Goal: Task Accomplishment & Management: Complete application form

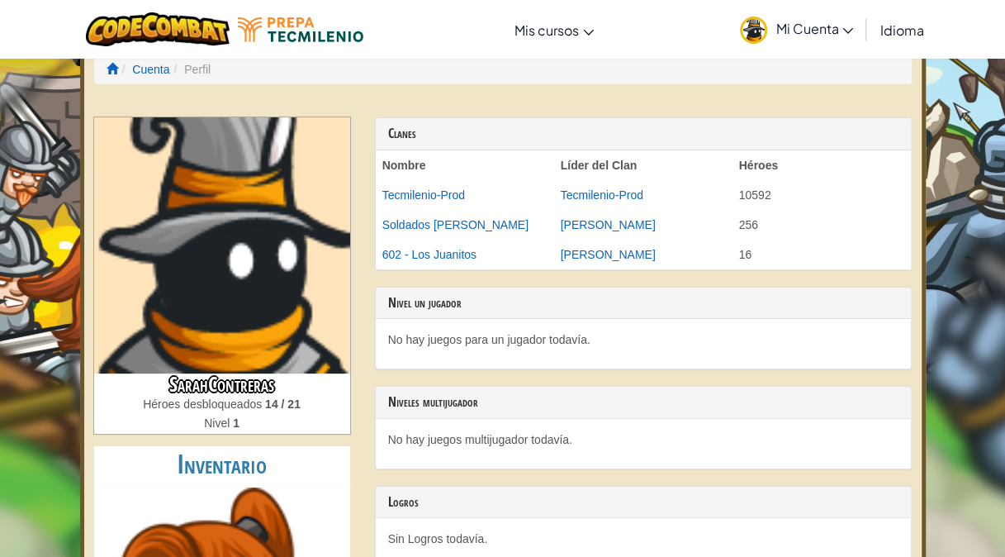
scroll to position [21, 0]
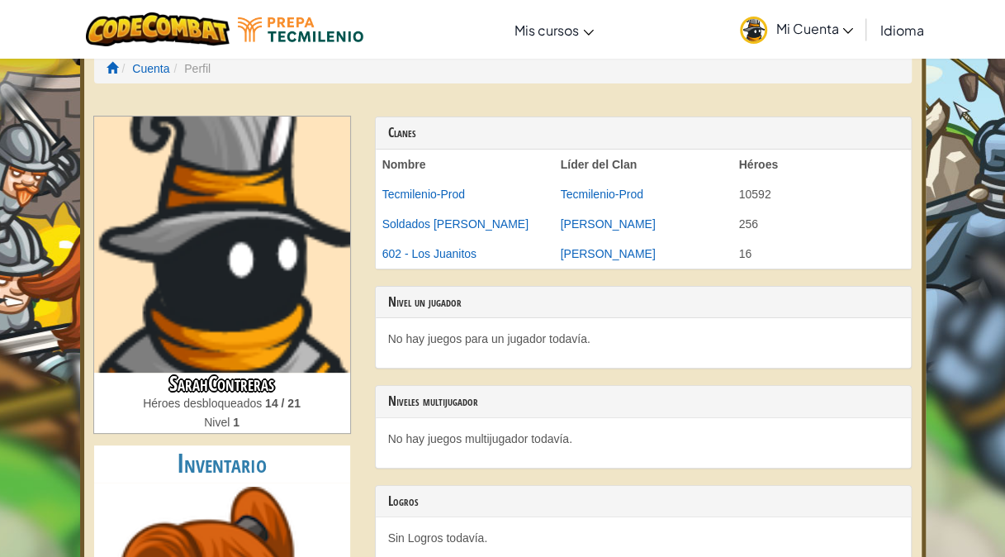
click at [243, 471] on h2 "Inventario" at bounding box center [222, 463] width 256 height 37
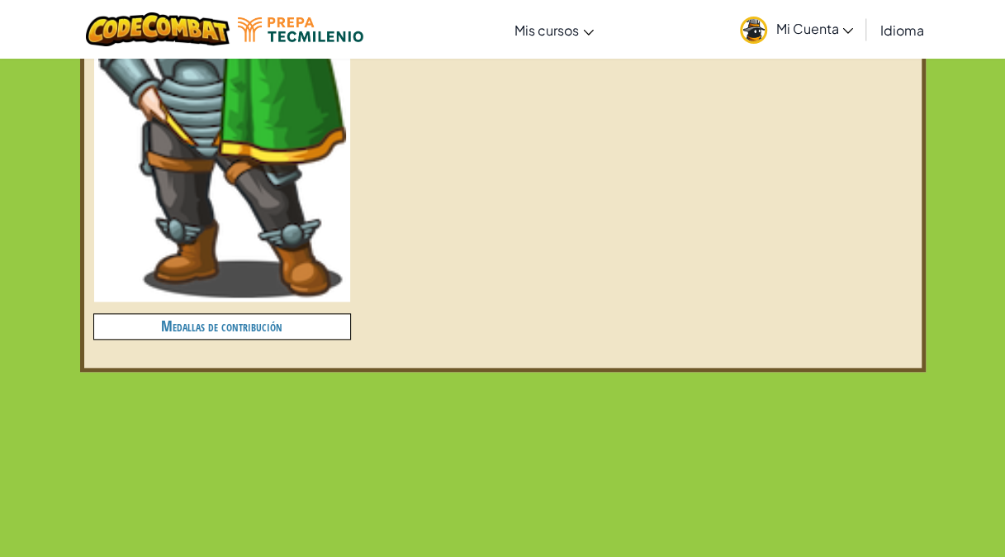
scroll to position [743, 0]
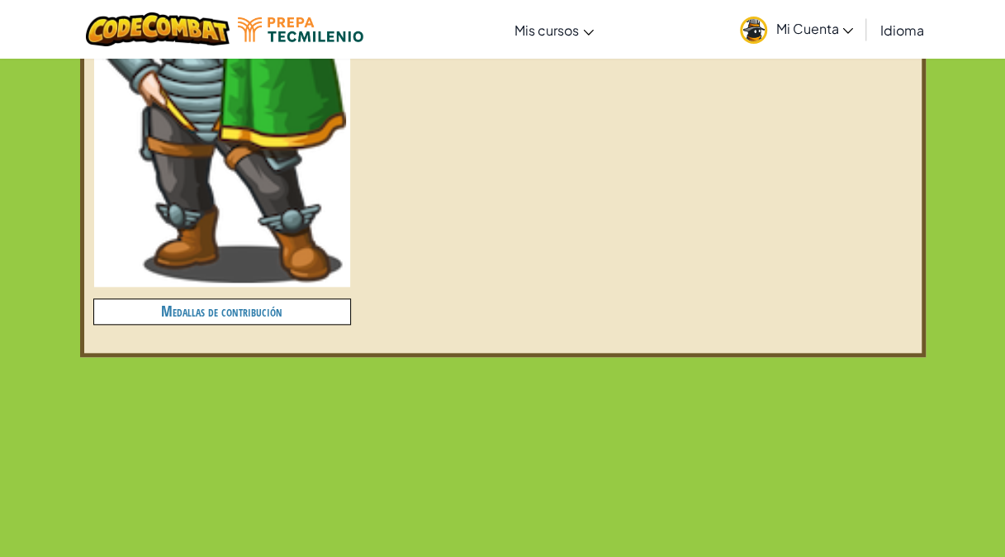
click at [288, 309] on h4 "Medallas de contribución" at bounding box center [222, 311] width 256 height 24
click at [268, 311] on h4 "Medallas de contribución" at bounding box center [222, 311] width 256 height 24
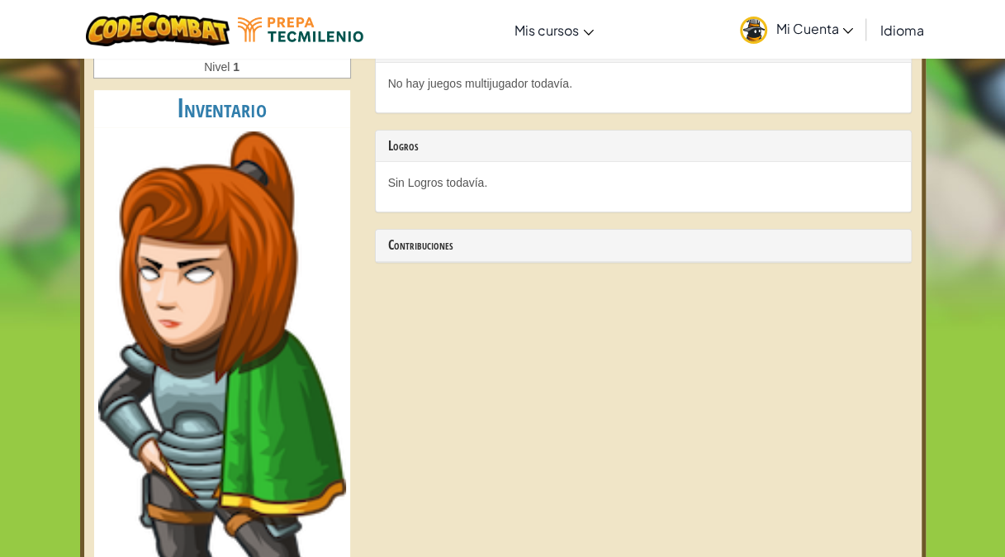
scroll to position [363, 0]
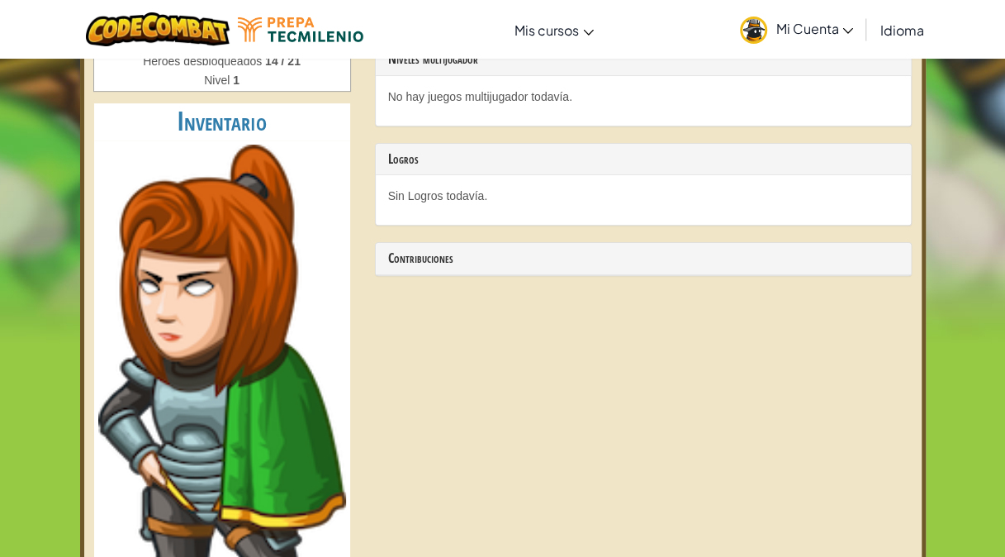
drag, startPoint x: 335, startPoint y: 214, endPoint x: 302, endPoint y: 242, distance: 43.4
click at [302, 242] on img at bounding box center [222, 404] width 248 height 519
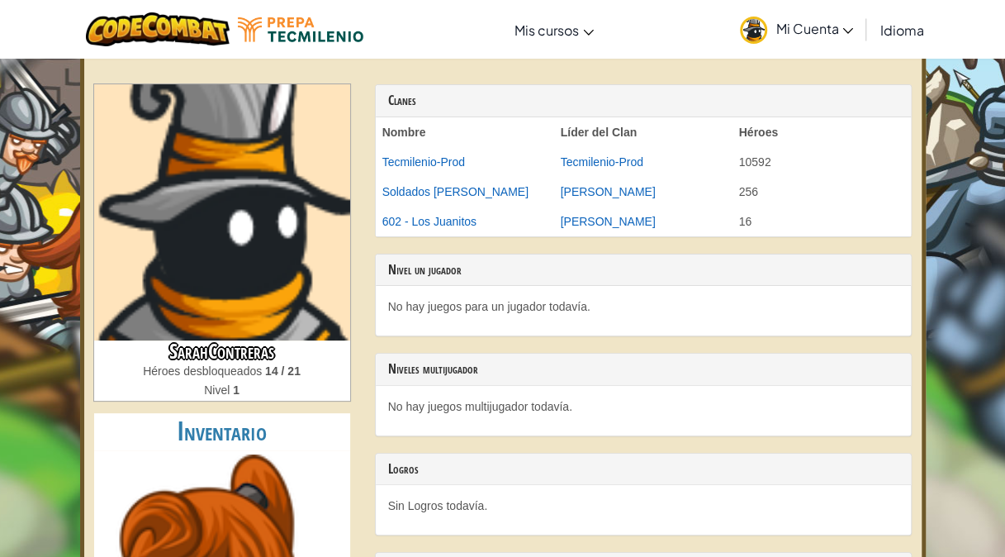
scroll to position [0, 0]
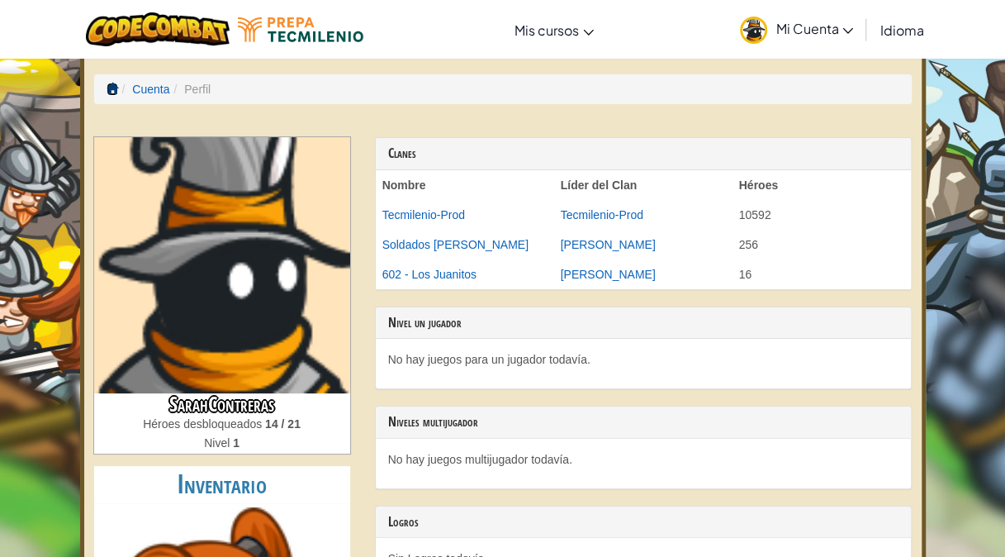
click at [107, 84] on span at bounding box center [113, 89] width 12 height 12
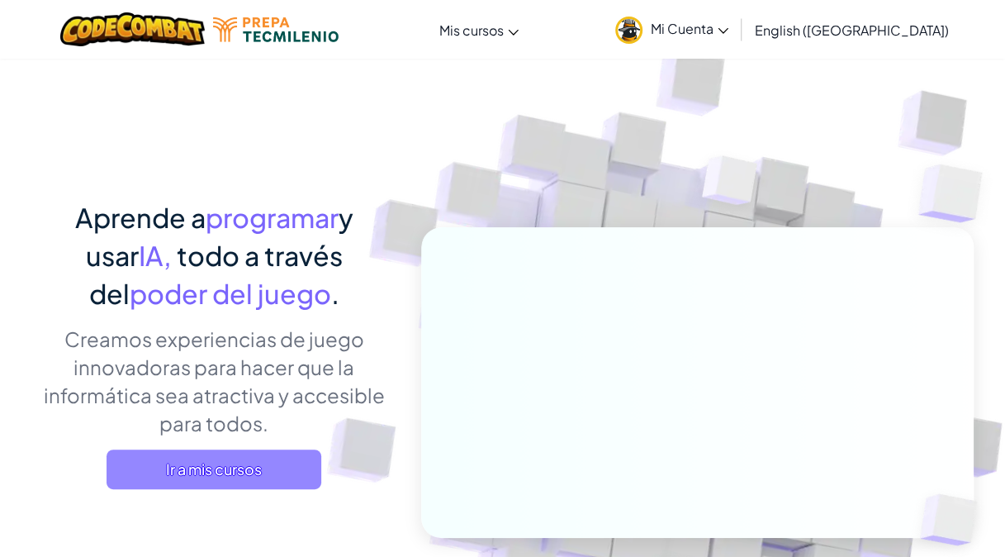
click at [291, 453] on span "Ir a mis cursos" at bounding box center [214, 469] width 215 height 40
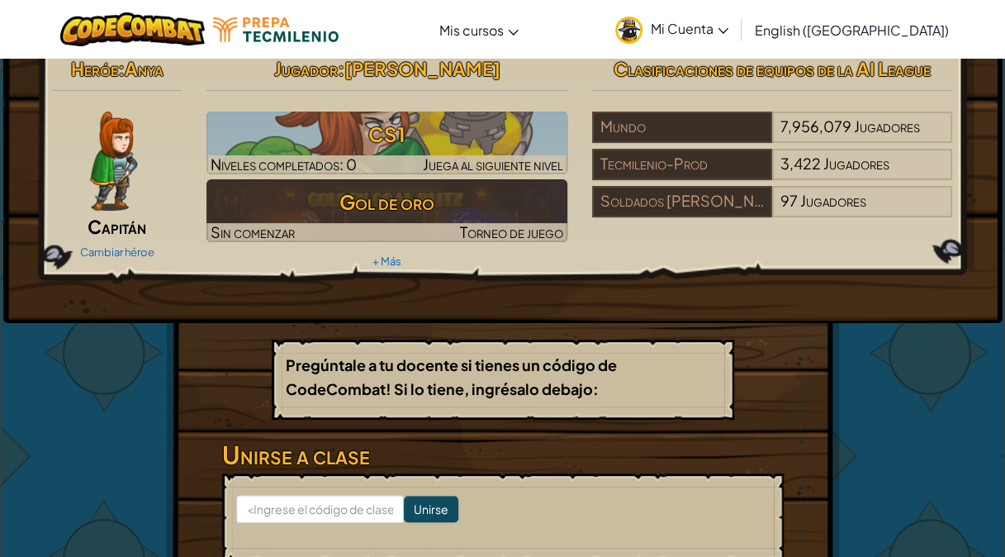
scroll to position [17, 0]
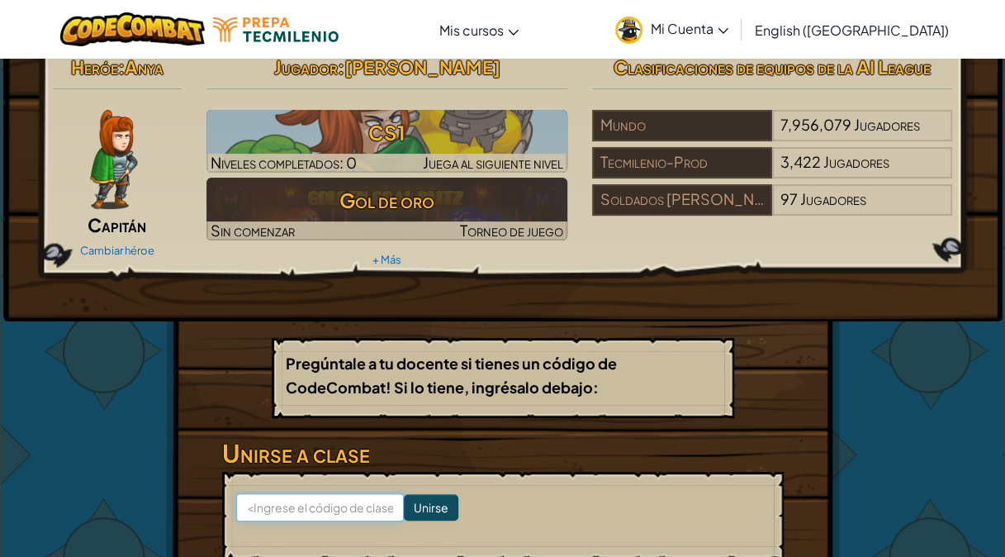
click at [299, 505] on input at bounding box center [320, 507] width 168 height 28
type input "PlatePushSoft"
click at [418, 499] on input "Unirse" at bounding box center [431, 507] width 55 height 26
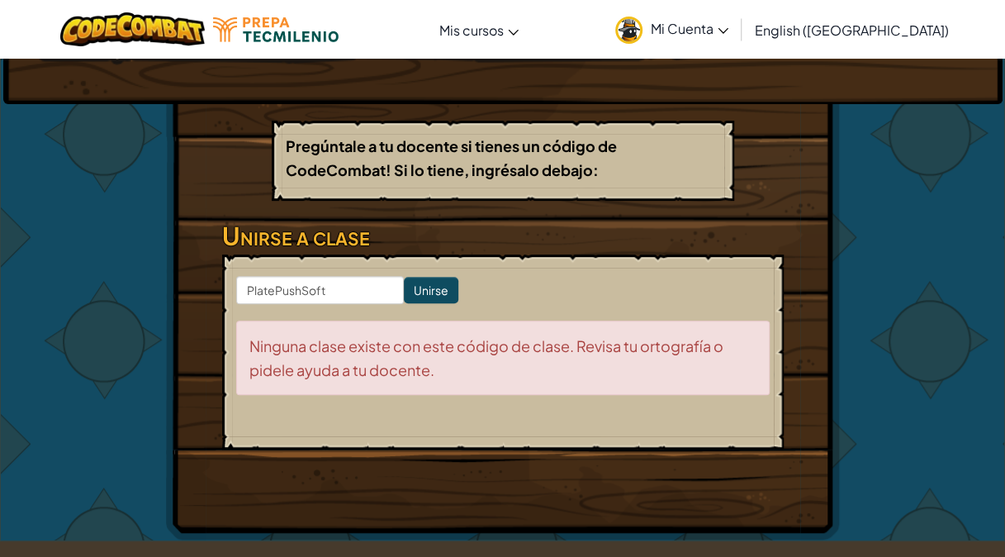
scroll to position [235, 0]
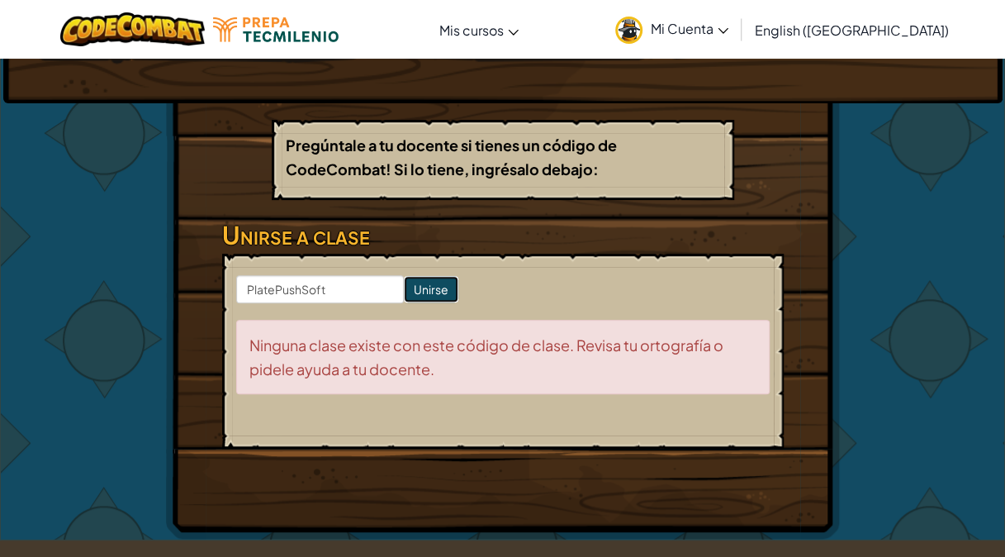
click at [411, 279] on input "Unirse" at bounding box center [431, 289] width 55 height 26
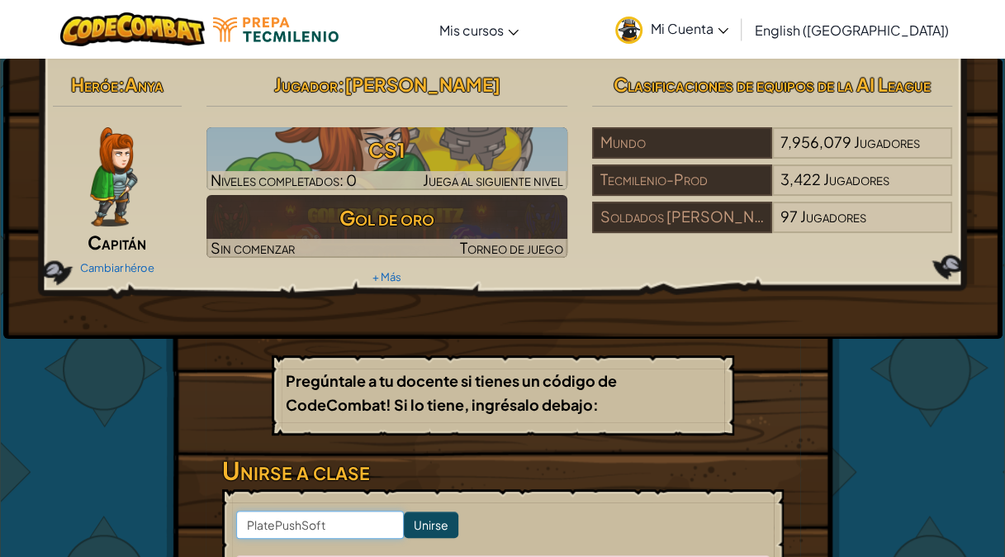
drag, startPoint x: 354, startPoint y: 526, endPoint x: 158, endPoint y: 545, distance: 196.7
click at [158, 545] on div "Heróe : Anya Capitán Cambiar héroe Jugador : Sarah S CS1 Niveles completados: 0…" at bounding box center [503, 417] width 967 height 716
click at [135, 517] on div "Heróe : Anya Capitán Cambiar héroe Jugador : Sarah S CS1 Niveles completados: 0…" at bounding box center [503, 417] width 967 height 716
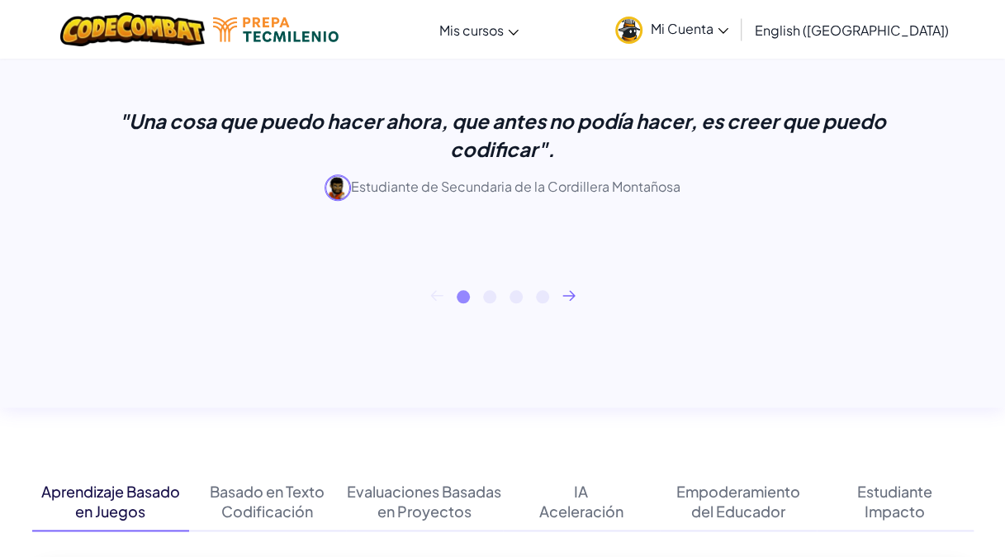
scroll to position [708, 0]
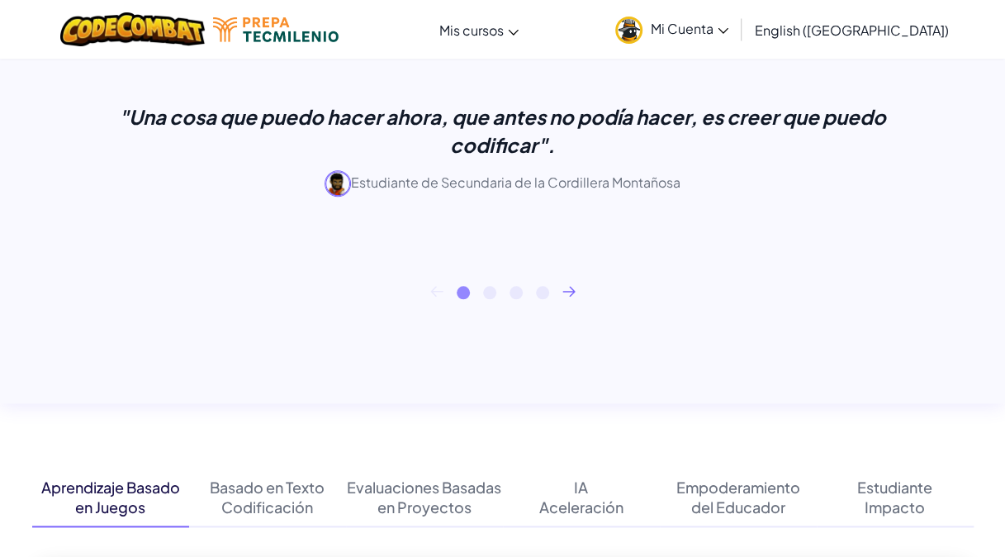
click at [719, 35] on span "Mi Cuenta" at bounding box center [690, 28] width 78 height 17
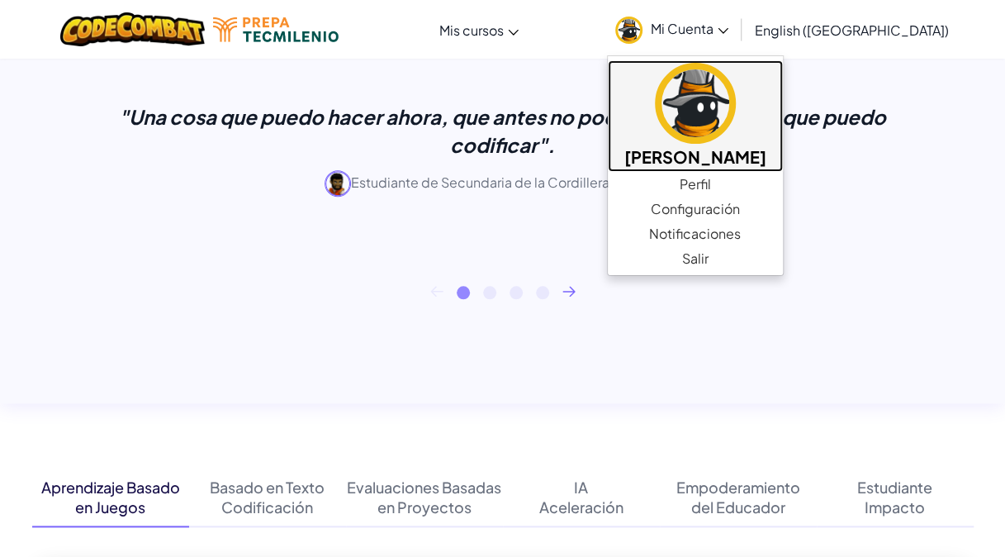
click at [712, 107] on img at bounding box center [695, 103] width 81 height 81
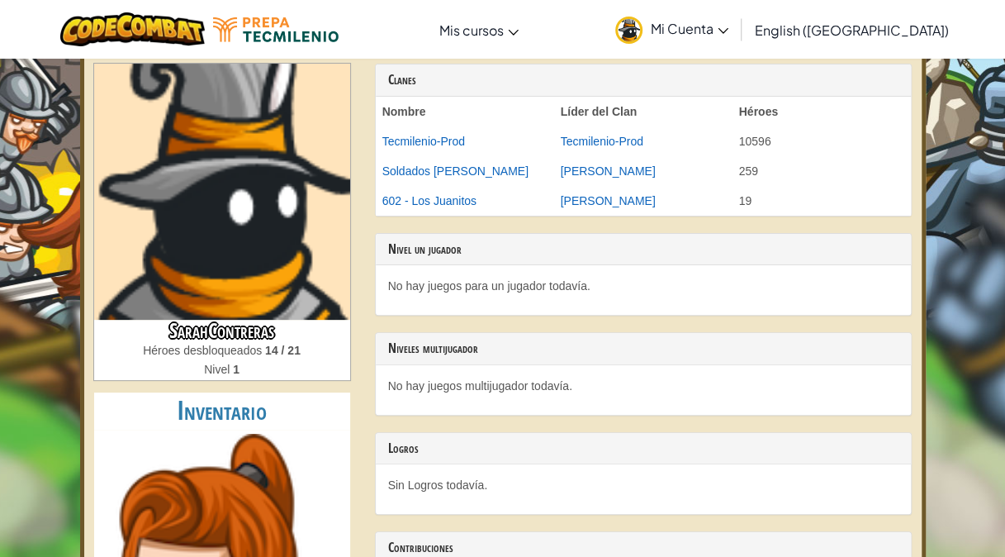
scroll to position [23, 0]
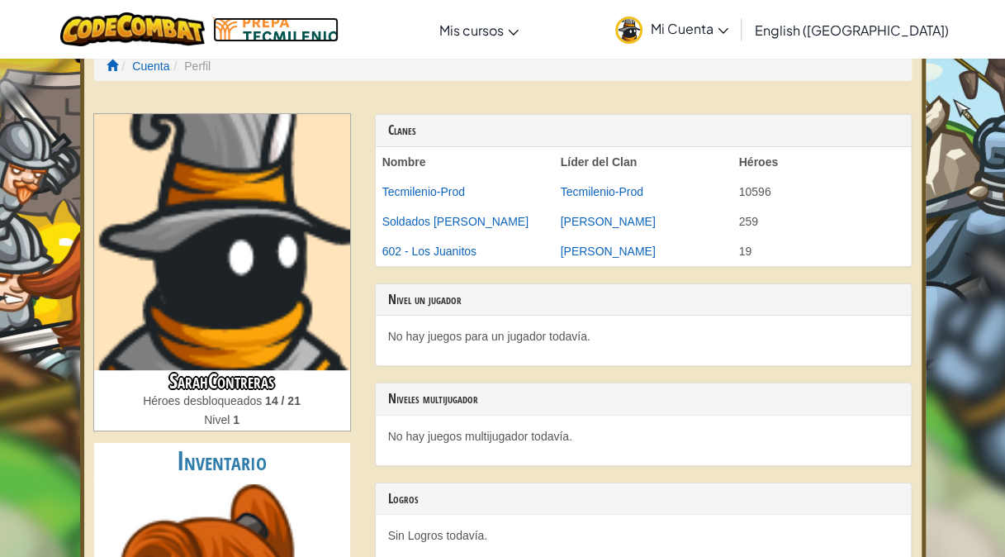
click at [236, 21] on img at bounding box center [276, 29] width 126 height 25
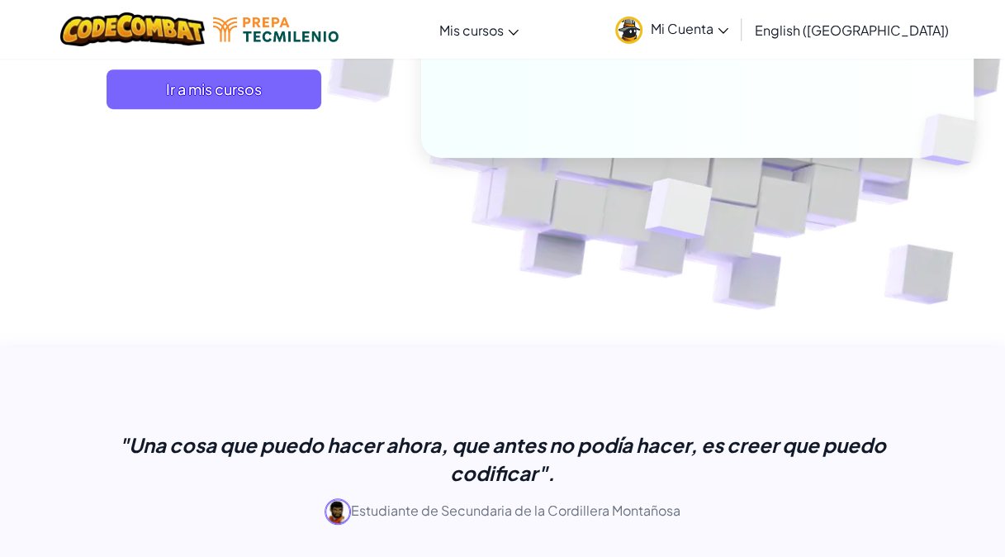
scroll to position [406, 0]
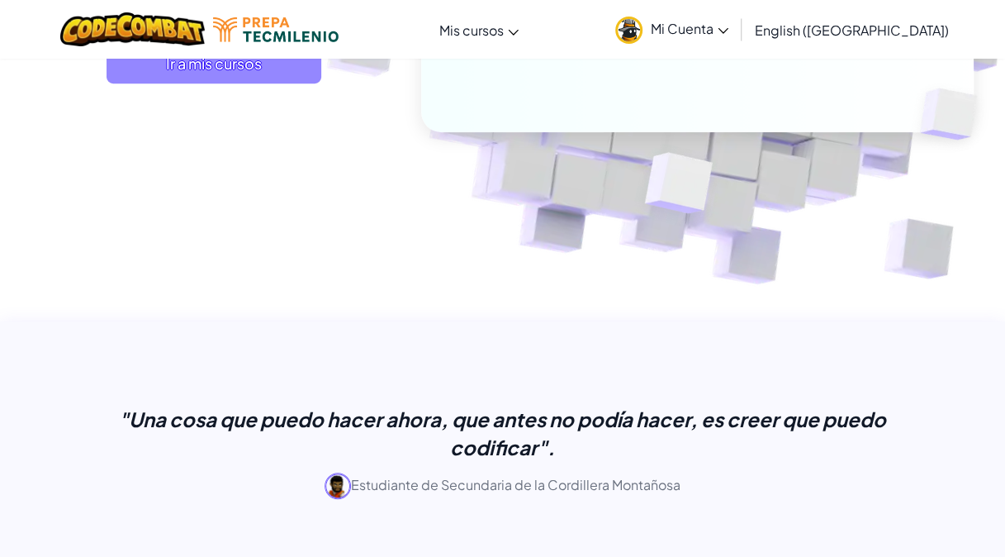
click at [261, 69] on span "Ir a mis cursos" at bounding box center [214, 64] width 215 height 40
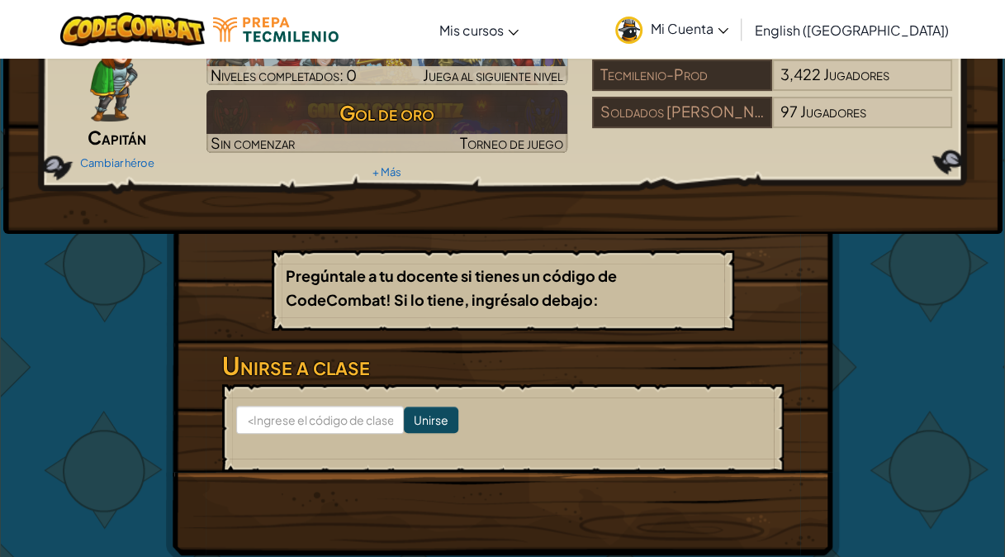
scroll to position [106, 0]
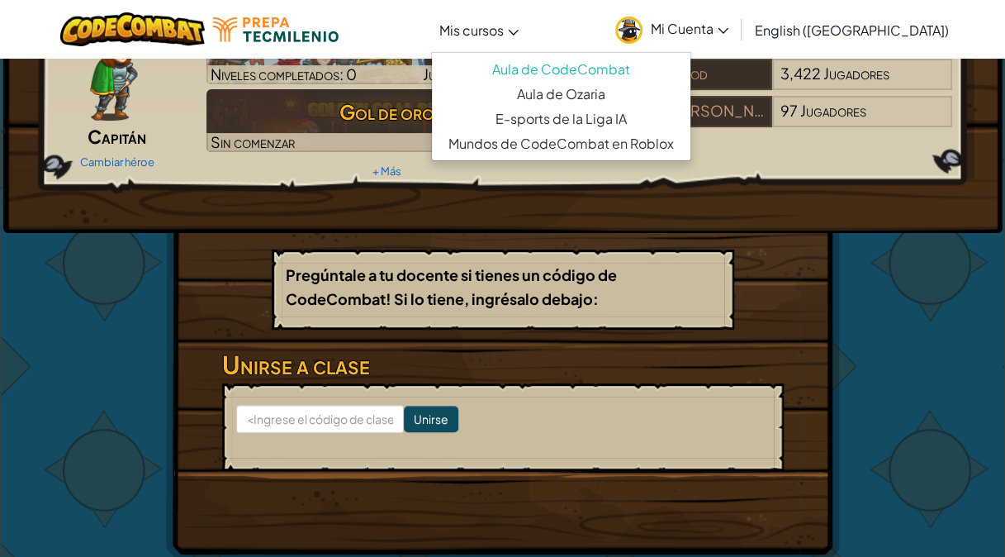
click at [494, 23] on span "Mis cursos" at bounding box center [472, 29] width 64 height 17
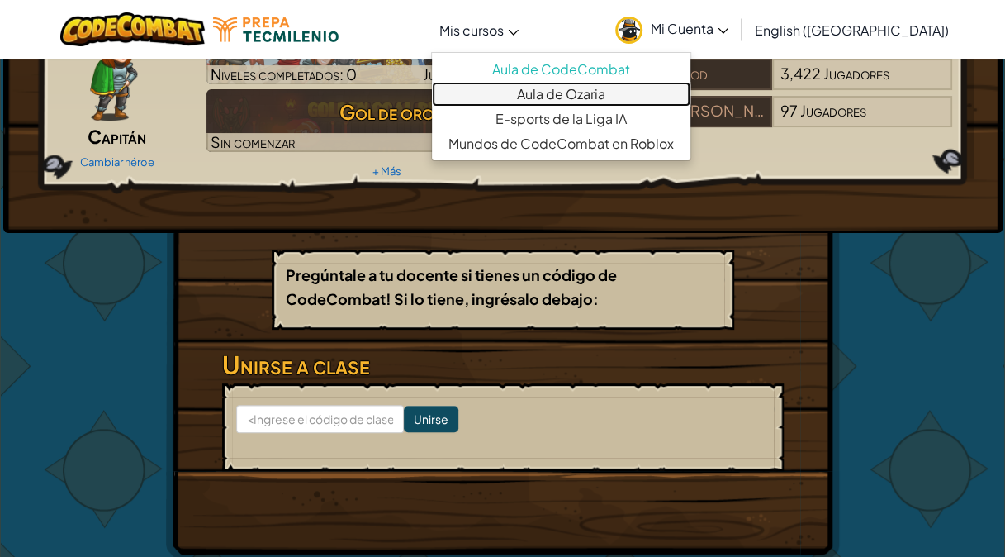
click at [559, 97] on font "Aula de Ozaria" at bounding box center [561, 93] width 88 height 17
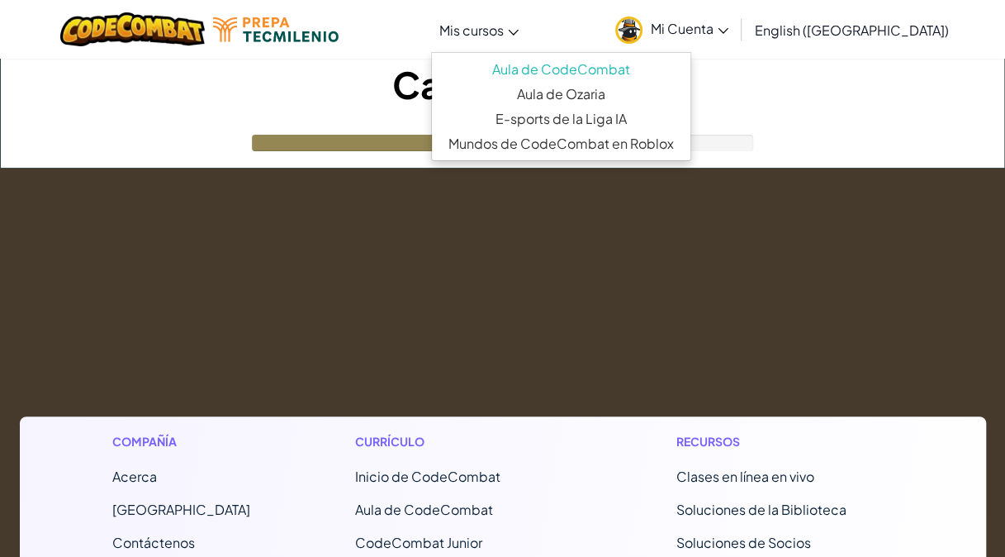
click at [504, 24] on span "Mis cursos" at bounding box center [472, 29] width 64 height 17
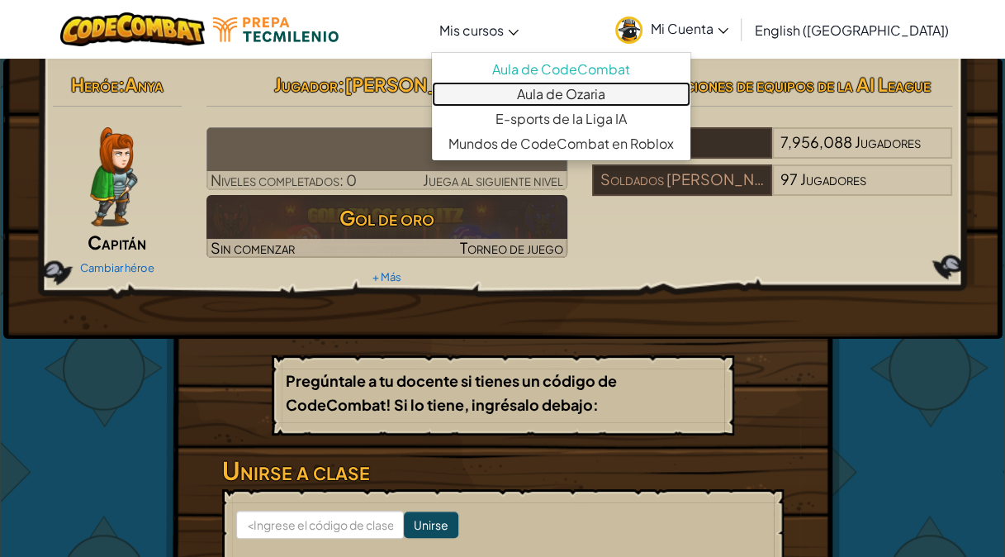
click at [555, 94] on font "Aula de Ozaria" at bounding box center [561, 93] width 88 height 17
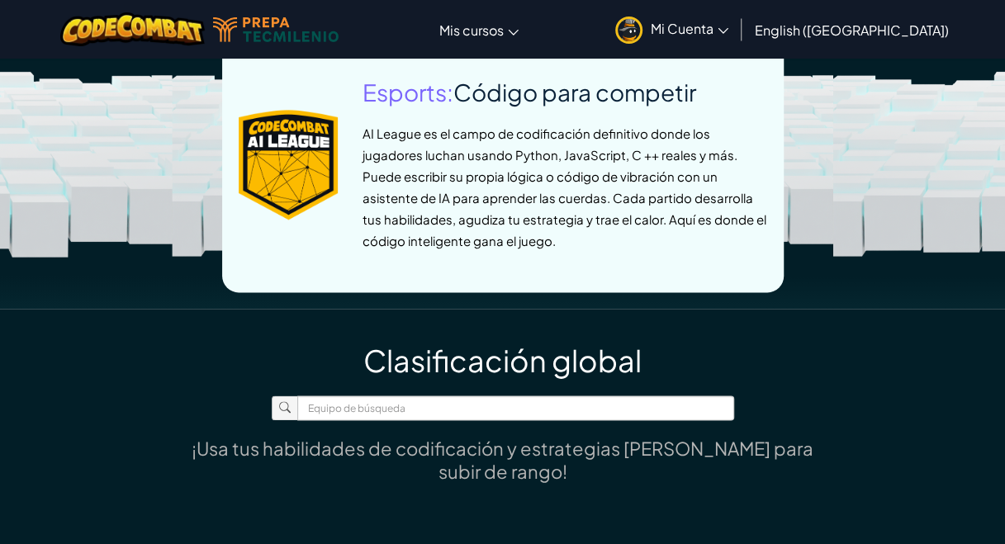
scroll to position [840, 0]
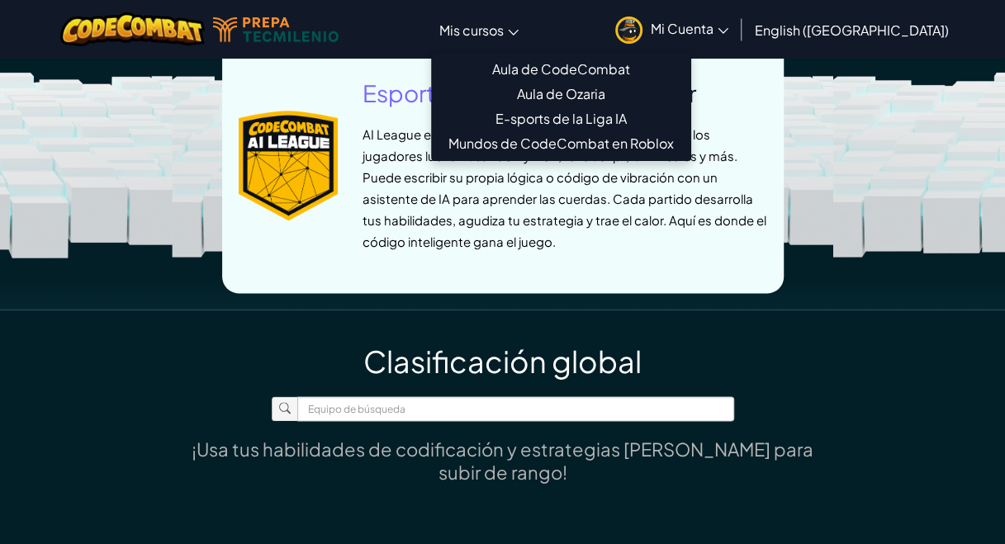
click at [497, 17] on link "Mis cursos" at bounding box center [479, 29] width 96 height 45
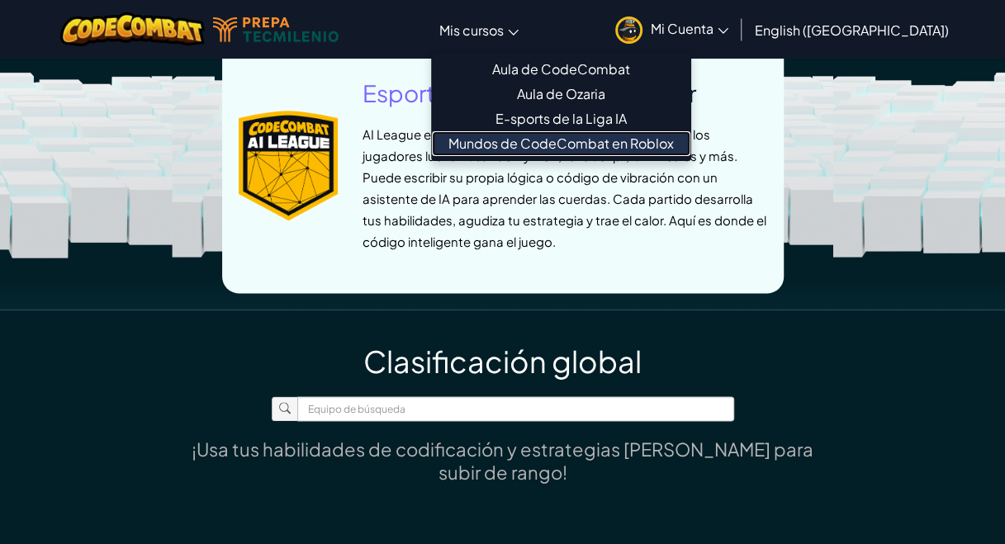
click at [531, 135] on font "Mundos de CodeCombat en Roblox" at bounding box center [562, 143] width 226 height 17
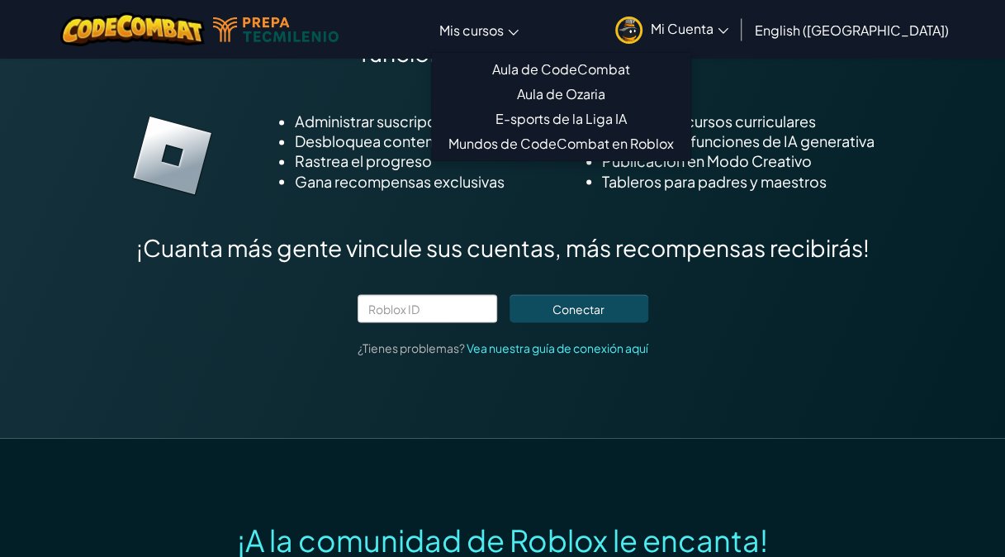
scroll to position [1662, 0]
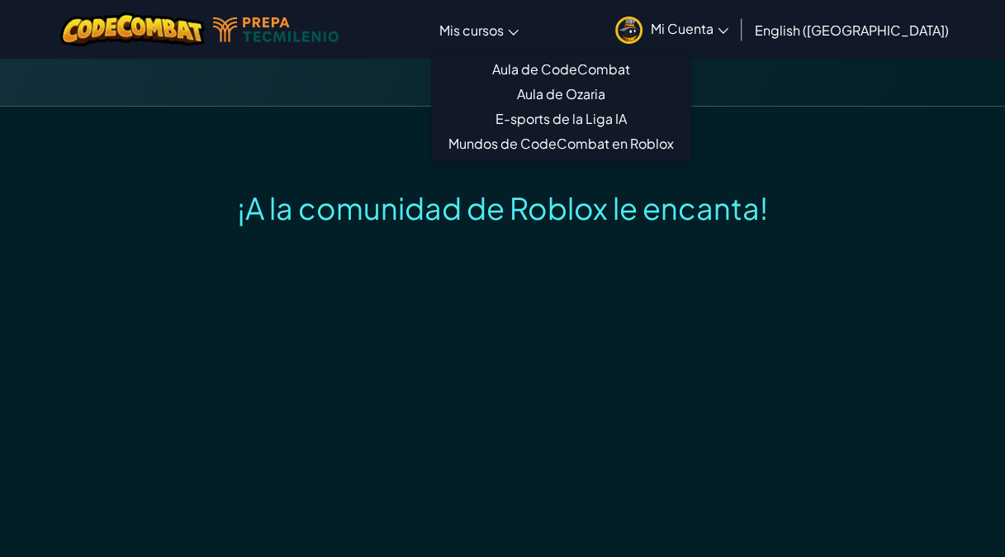
click at [527, 23] on link "Mis cursos" at bounding box center [479, 29] width 96 height 45
click at [549, 66] on font "Aula de CodeCombat" at bounding box center [561, 68] width 138 height 17
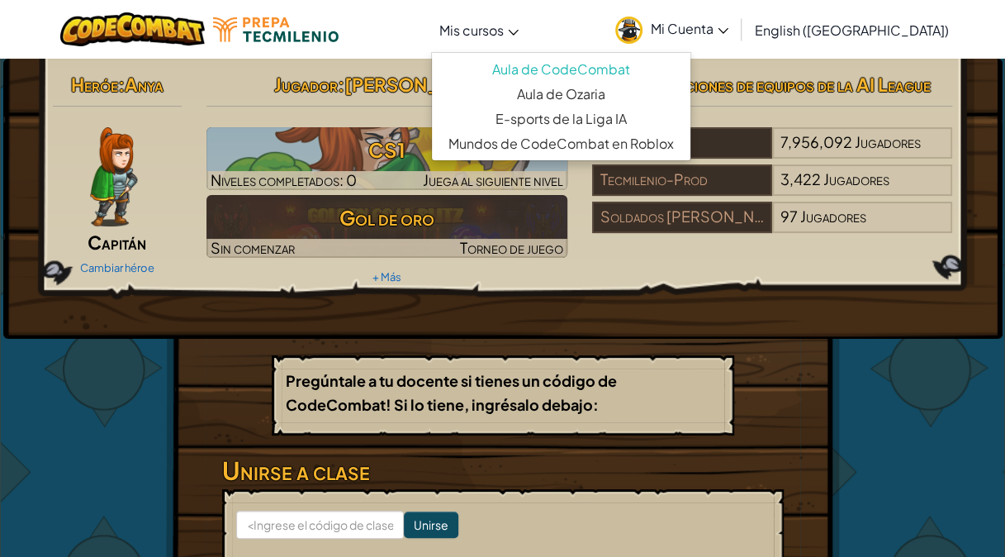
click at [527, 42] on link "Mis cursos" at bounding box center [479, 29] width 96 height 45
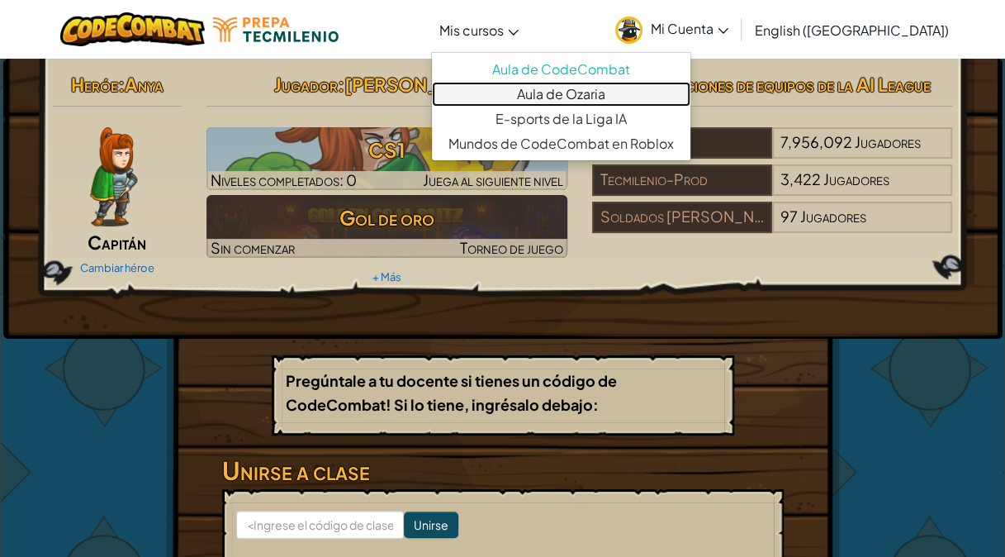
click at [545, 89] on font "Aula de Ozaria" at bounding box center [561, 93] width 88 height 17
